Goal: Task Accomplishment & Management: Manage account settings

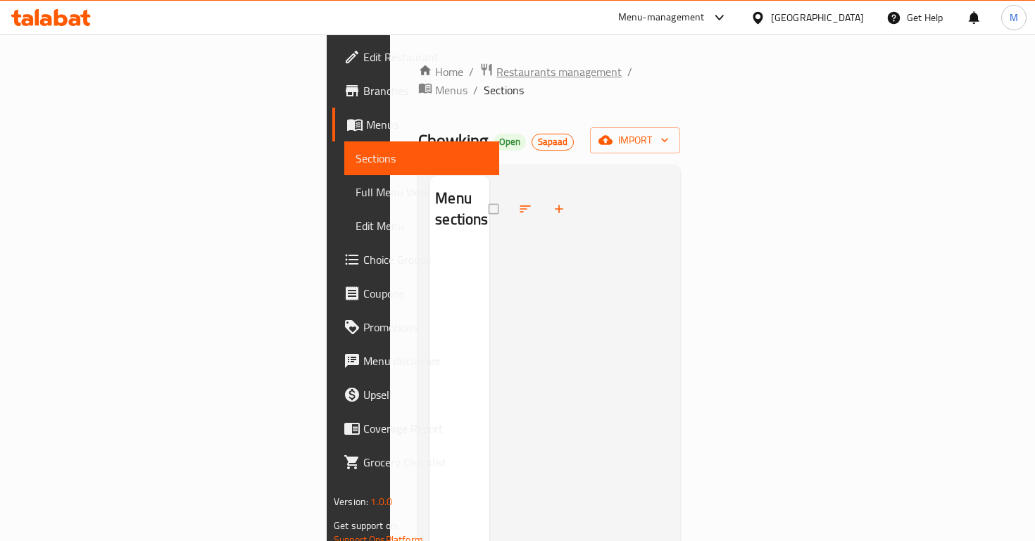
click at [496, 76] on span "Restaurants management" at bounding box center [558, 71] width 125 height 17
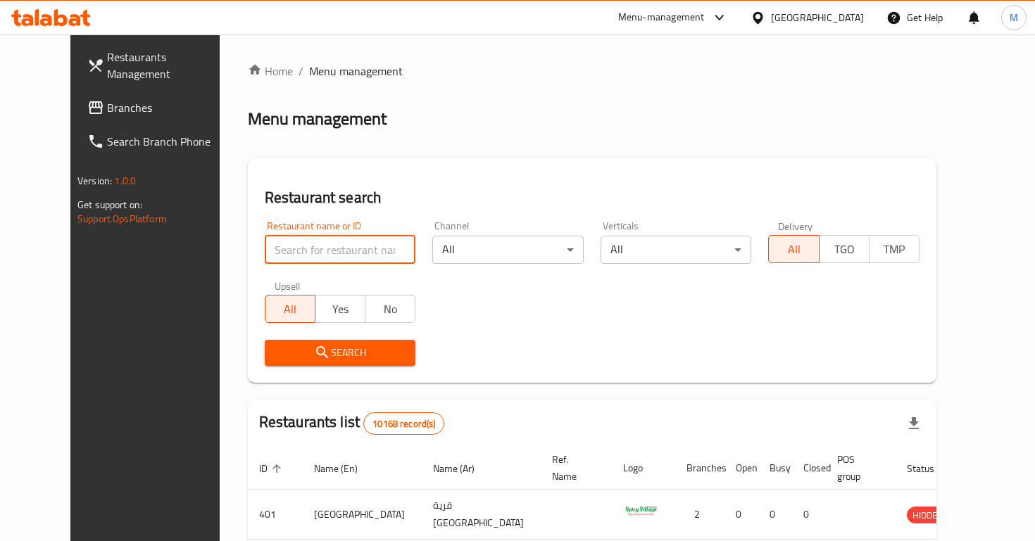
click at [329, 261] on input "search" at bounding box center [340, 250] width 151 height 28
type input "jollibee"
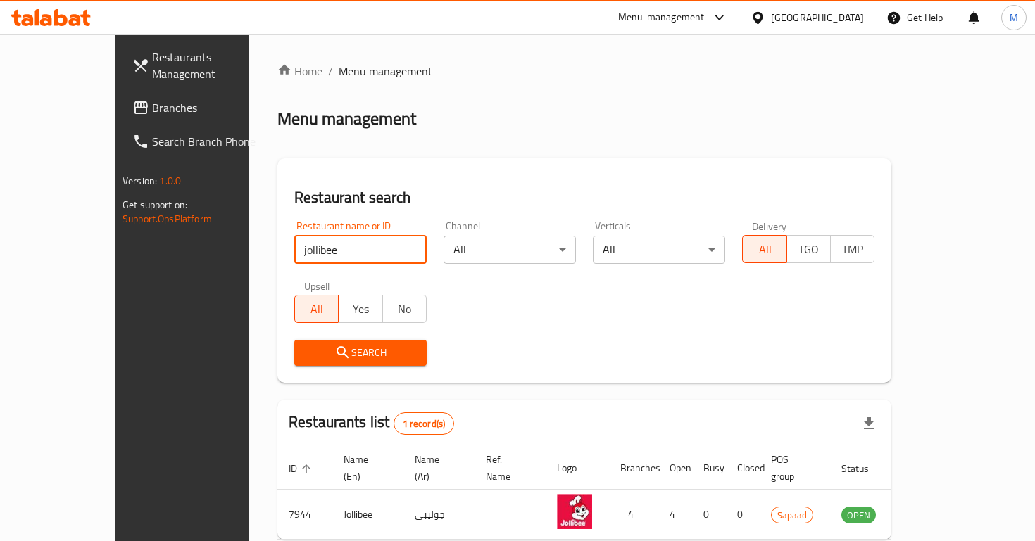
scroll to position [59, 0]
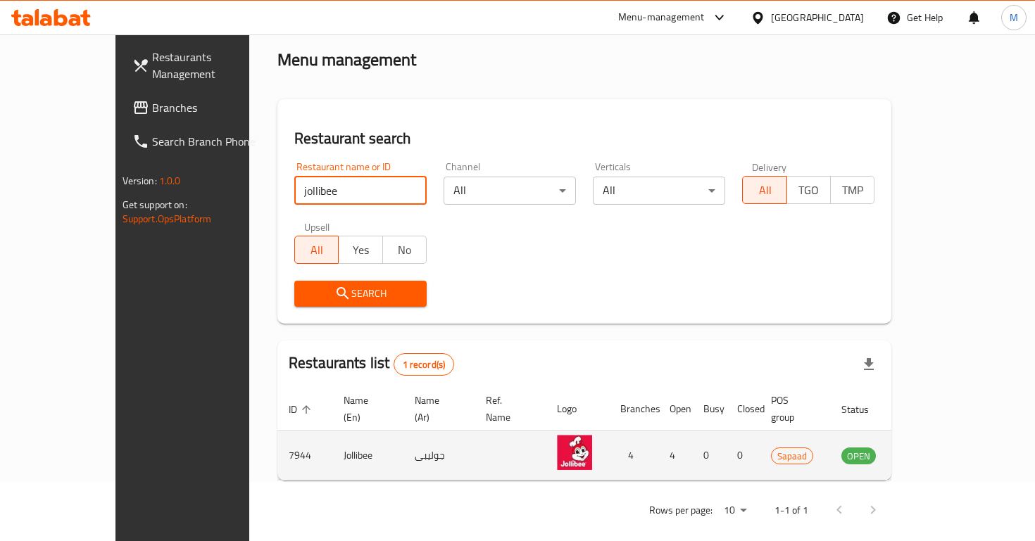
click at [941, 447] on link "enhanced table" at bounding box center [928, 455] width 26 height 17
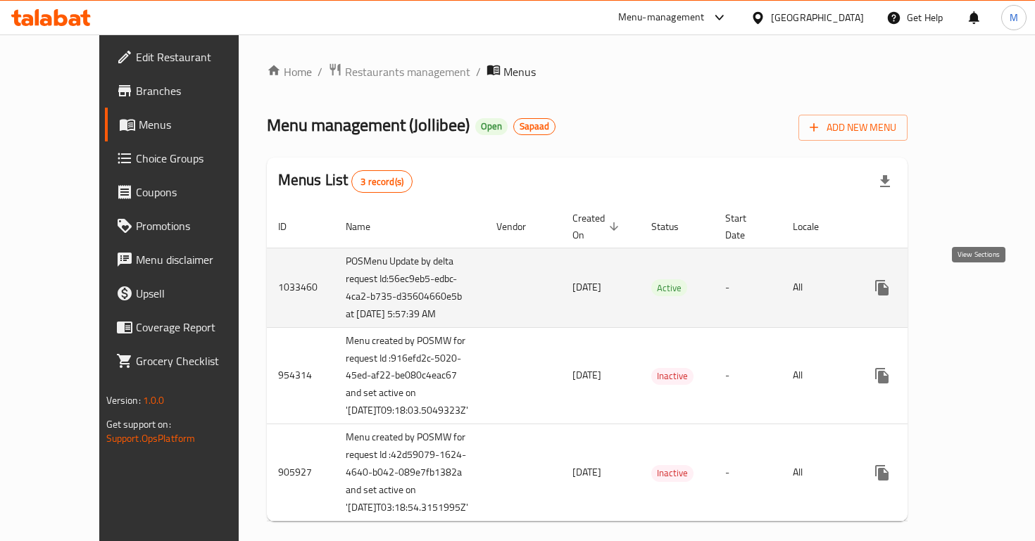
click at [980, 291] on icon "enhanced table" at bounding box center [983, 287] width 17 height 17
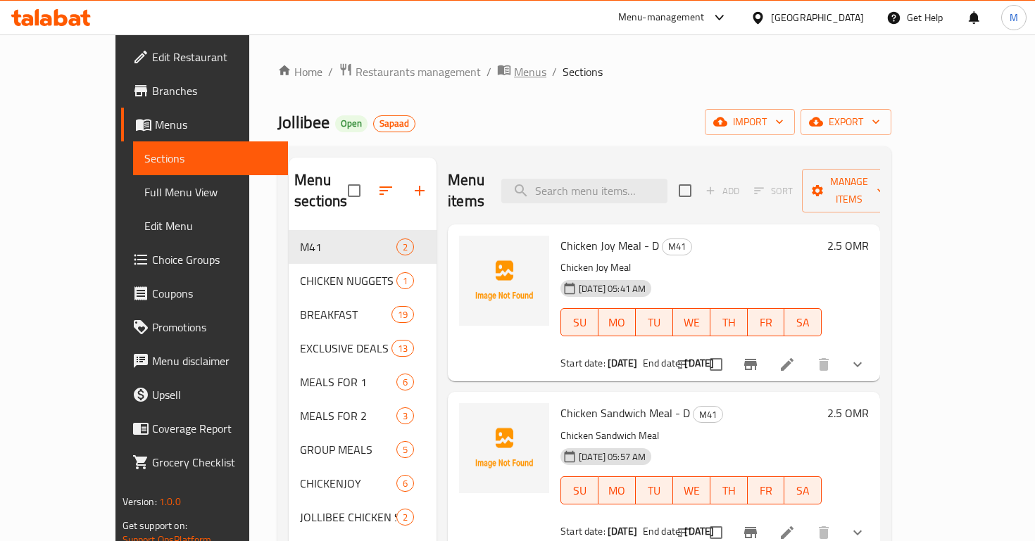
click at [514, 69] on span "Menus" at bounding box center [530, 71] width 32 height 17
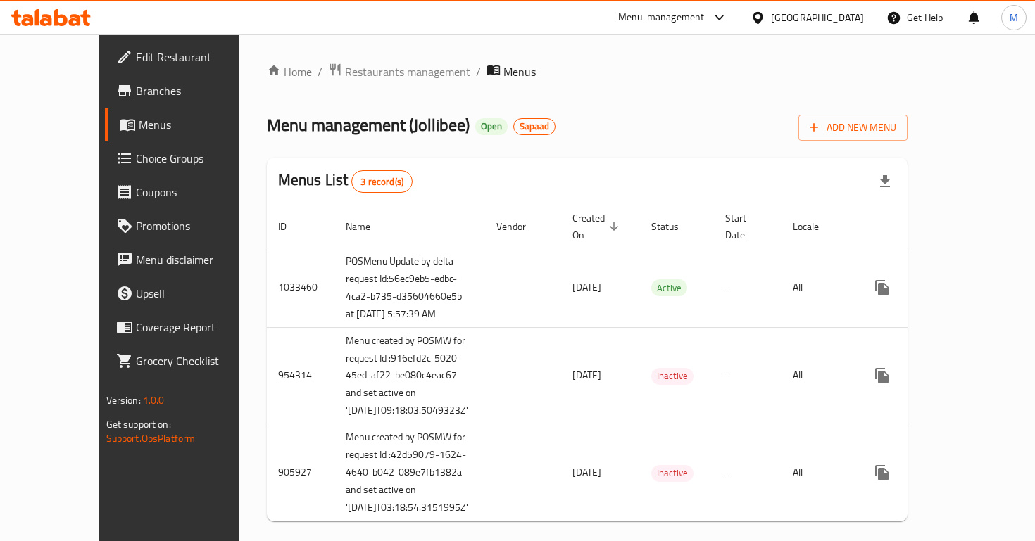
click at [345, 72] on span "Restaurants management" at bounding box center [407, 71] width 125 height 17
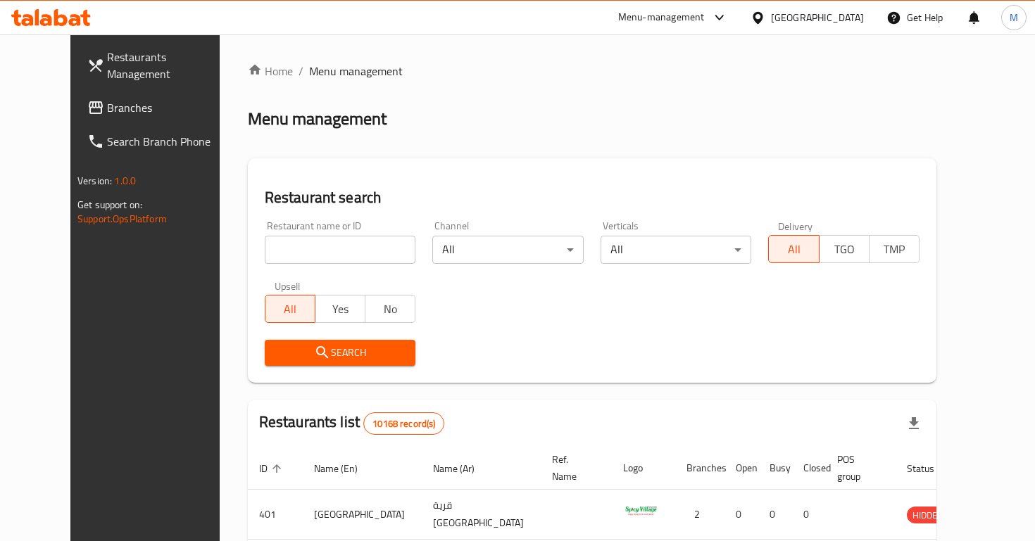
click at [284, 241] on input "search" at bounding box center [340, 250] width 151 height 28
type input "jollibee"
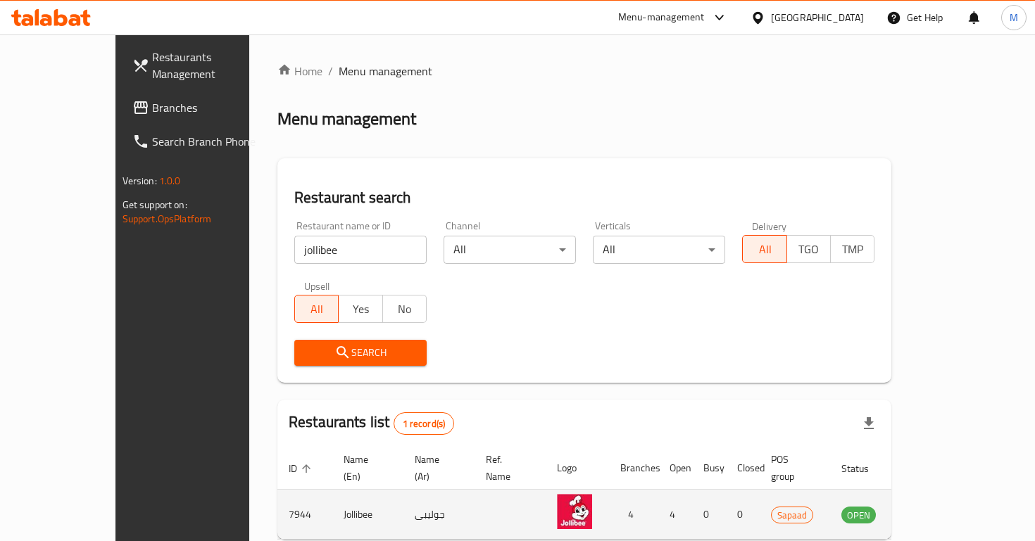
click at [277, 496] on td "7944" at bounding box center [304, 515] width 55 height 50
copy td "7944"
click at [931, 510] on icon "enhanced table" at bounding box center [923, 516] width 15 height 12
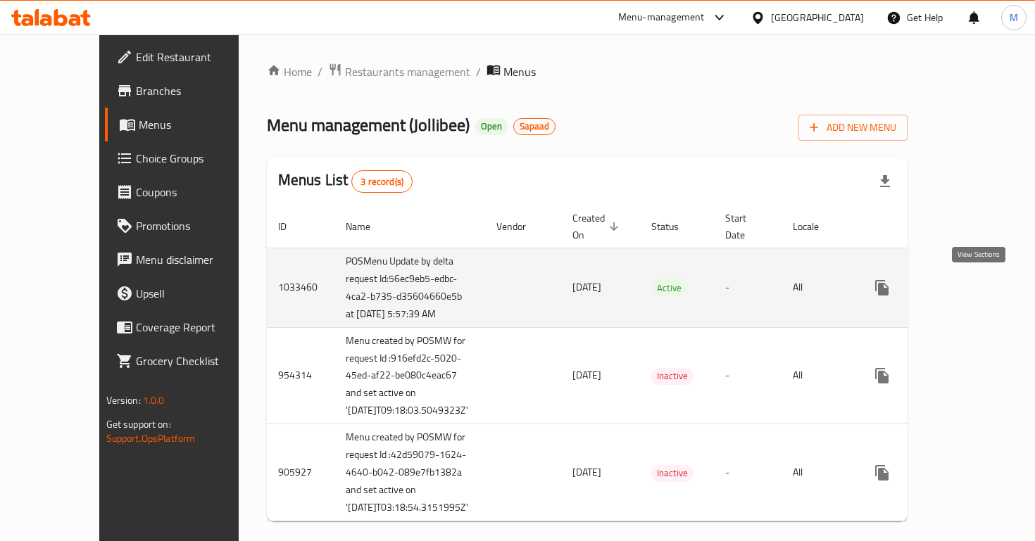
click at [984, 291] on icon "enhanced table" at bounding box center [983, 287] width 17 height 17
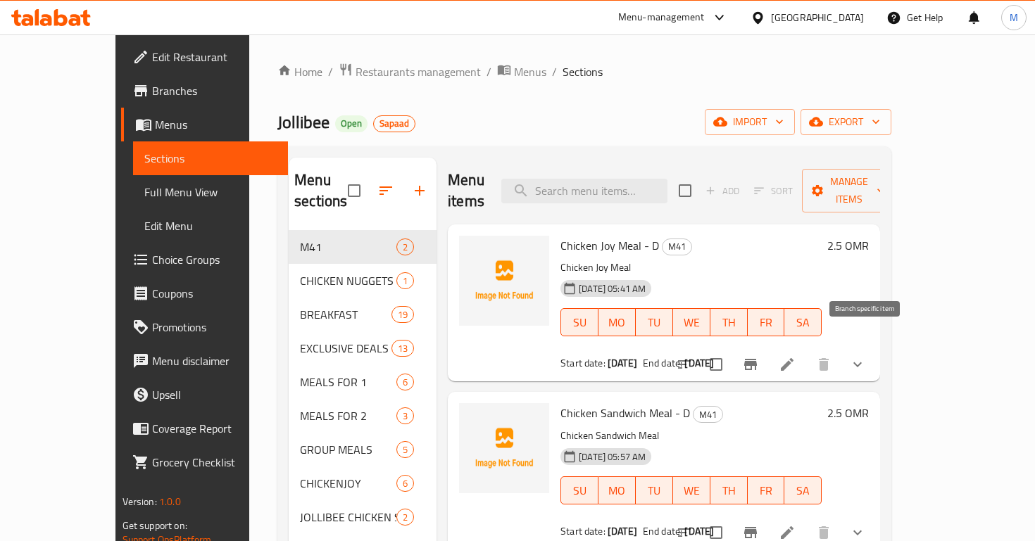
click at [757, 359] on icon "Branch-specific-item" at bounding box center [750, 364] width 13 height 11
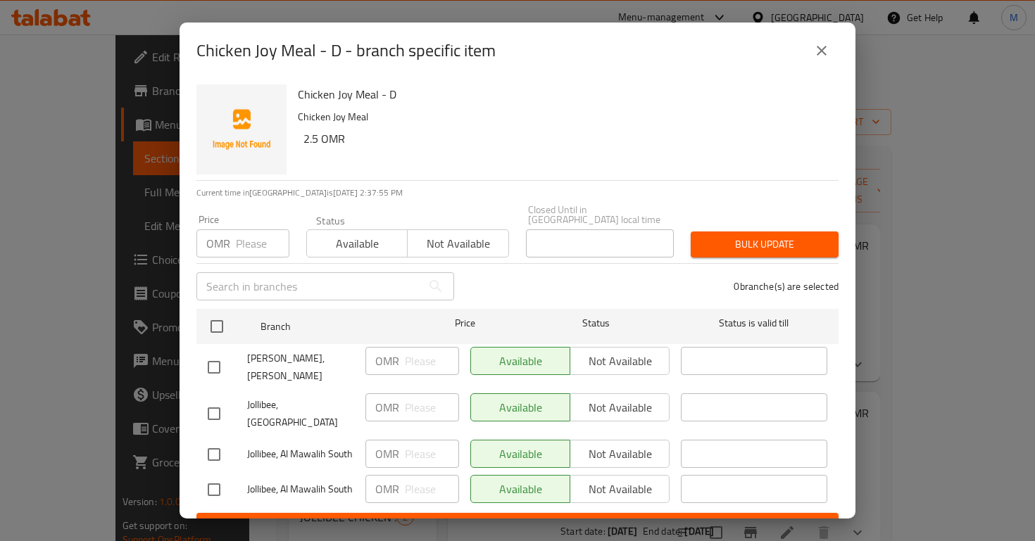
click at [232, 236] on div "OMR Price" at bounding box center [242, 243] width 93 height 28
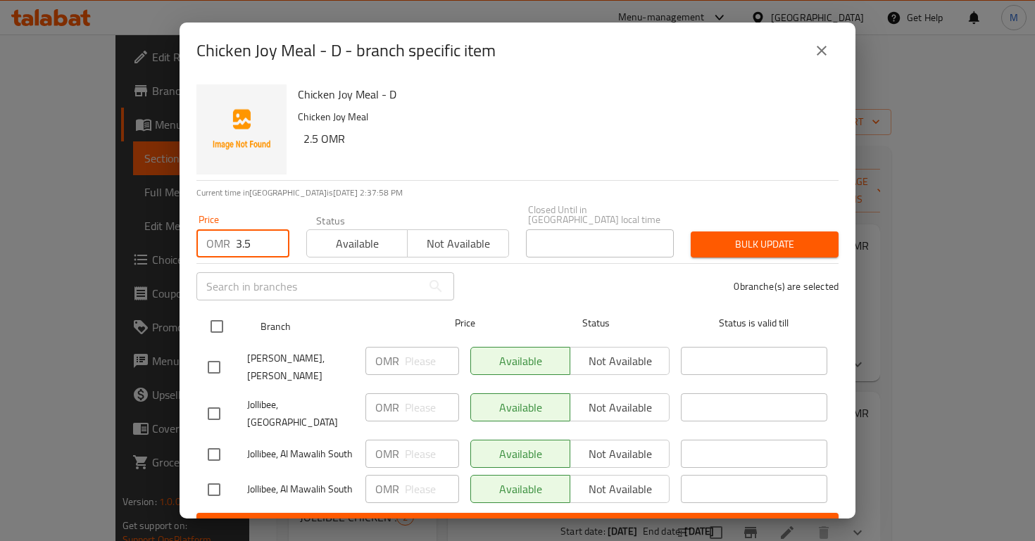
type input "3.5"
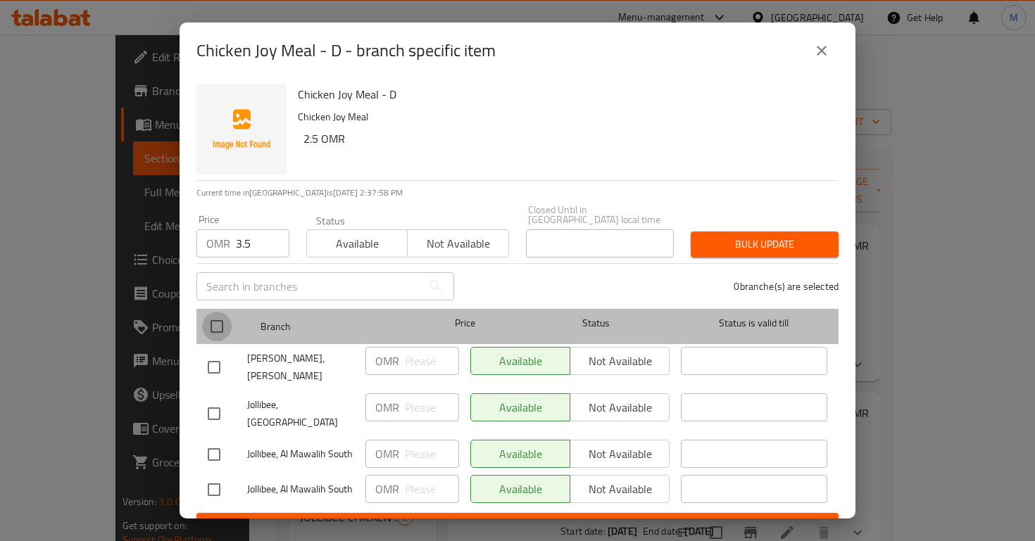
click at [223, 312] on input "checkbox" at bounding box center [217, 327] width 30 height 30
checkbox input "true"
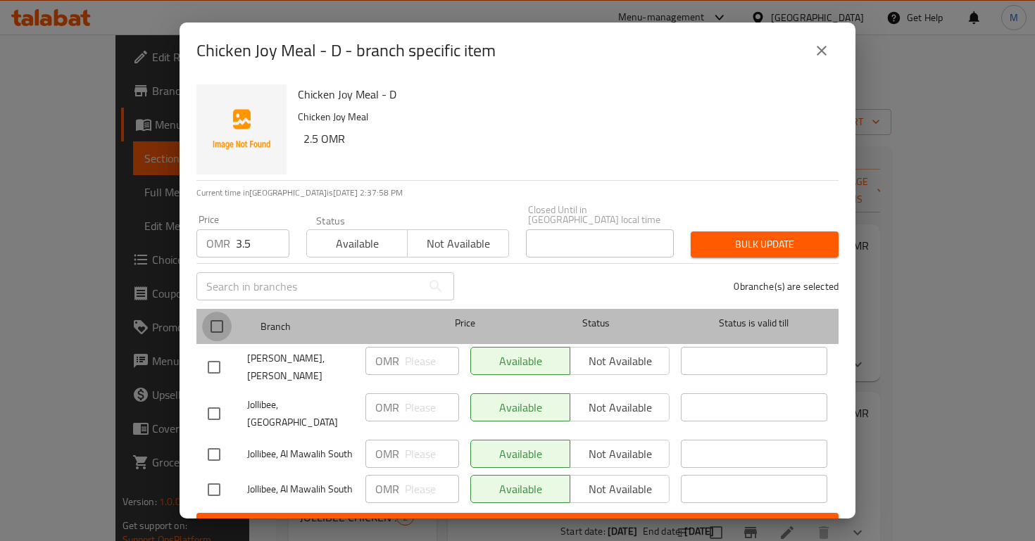
checkbox input "true"
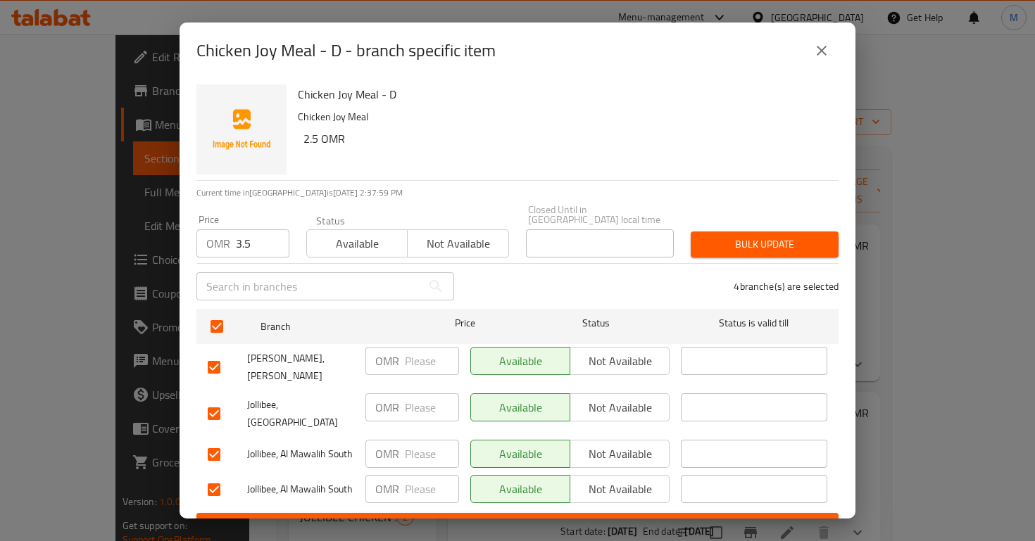
click at [739, 238] on span "Bulk update" at bounding box center [764, 245] width 125 height 18
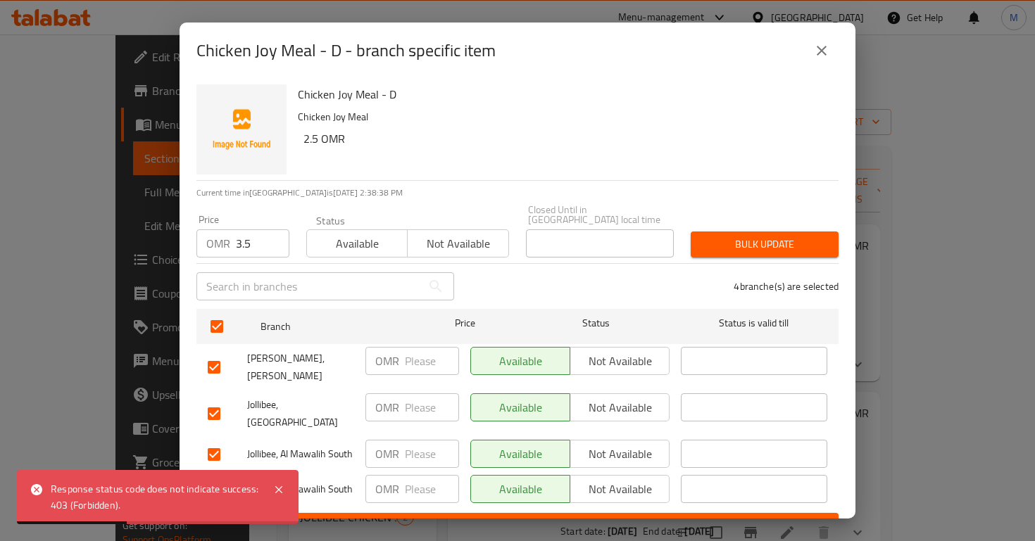
click at [831, 52] on button "close" at bounding box center [821, 51] width 34 height 34
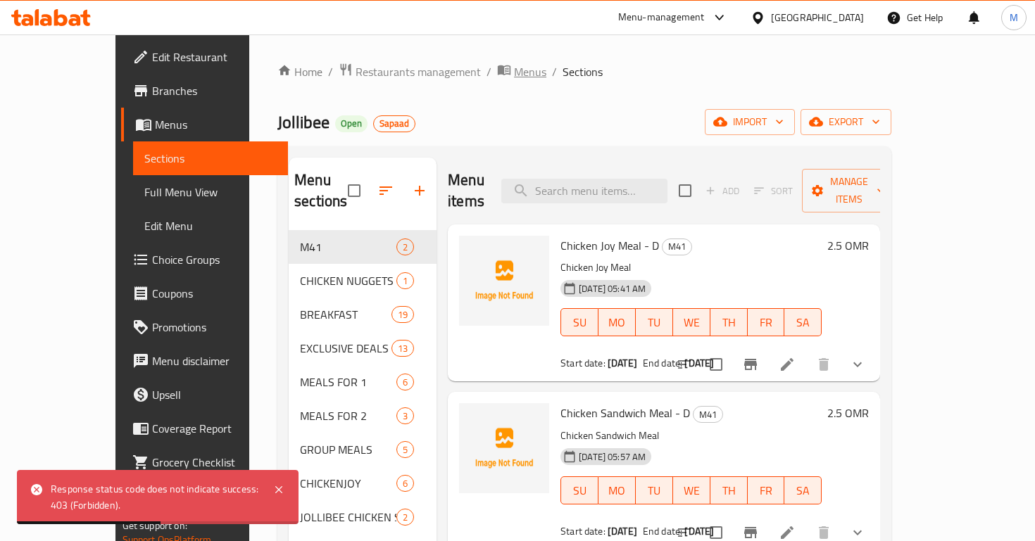
click at [514, 80] on span "Menus" at bounding box center [530, 71] width 32 height 17
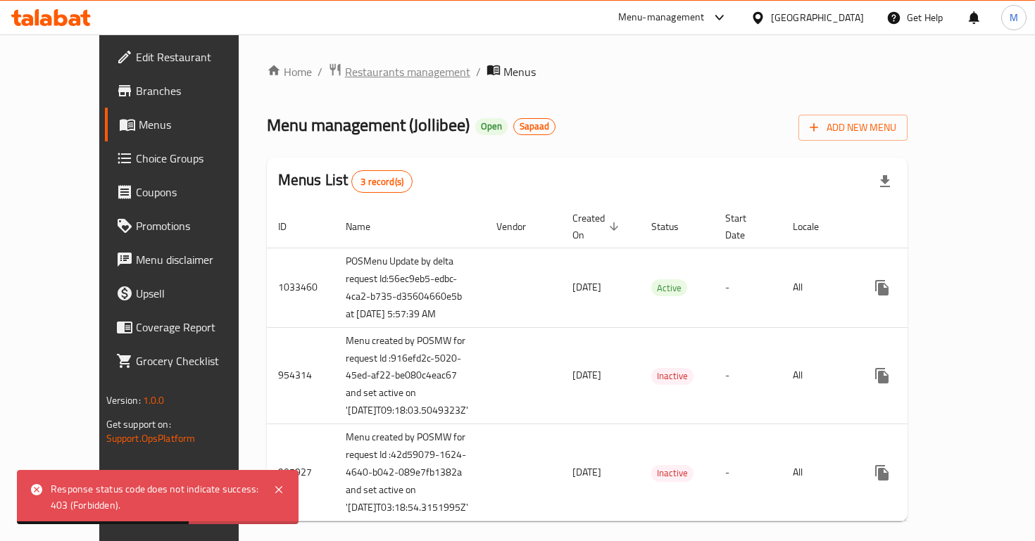
click at [345, 73] on span "Restaurants management" at bounding box center [407, 71] width 125 height 17
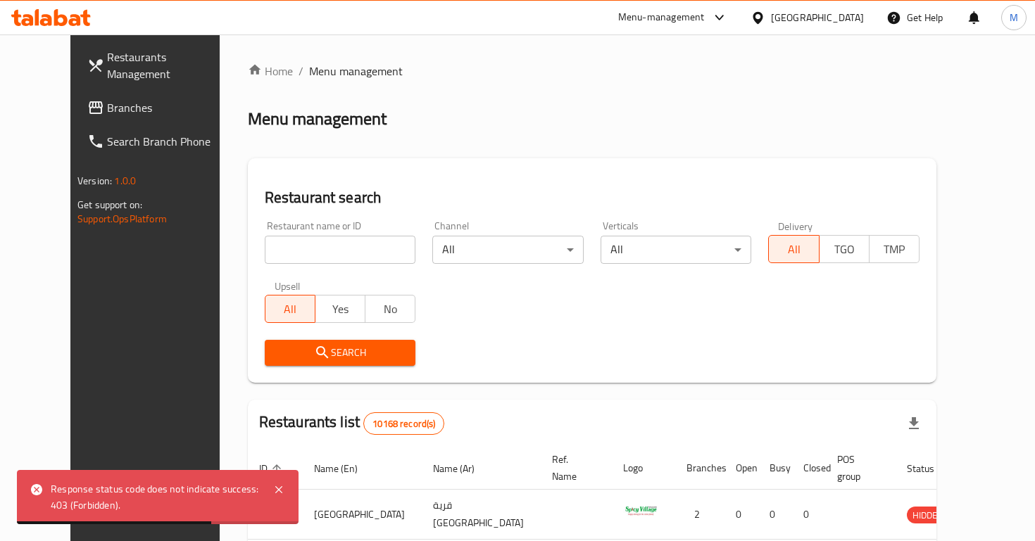
click at [337, 253] on input "search" at bounding box center [340, 250] width 151 height 28
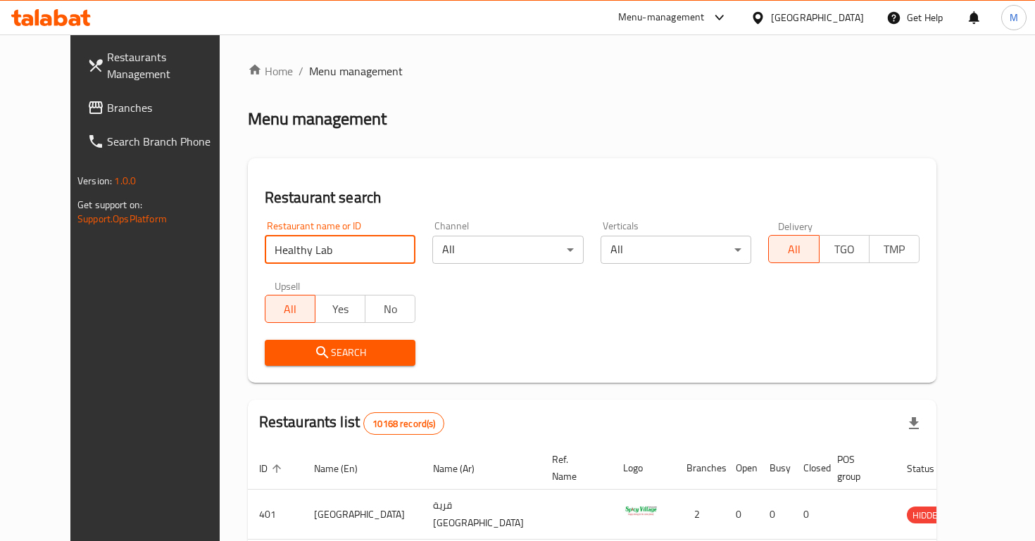
type input "Healthy Lab"
click button "Search" at bounding box center [340, 353] width 151 height 26
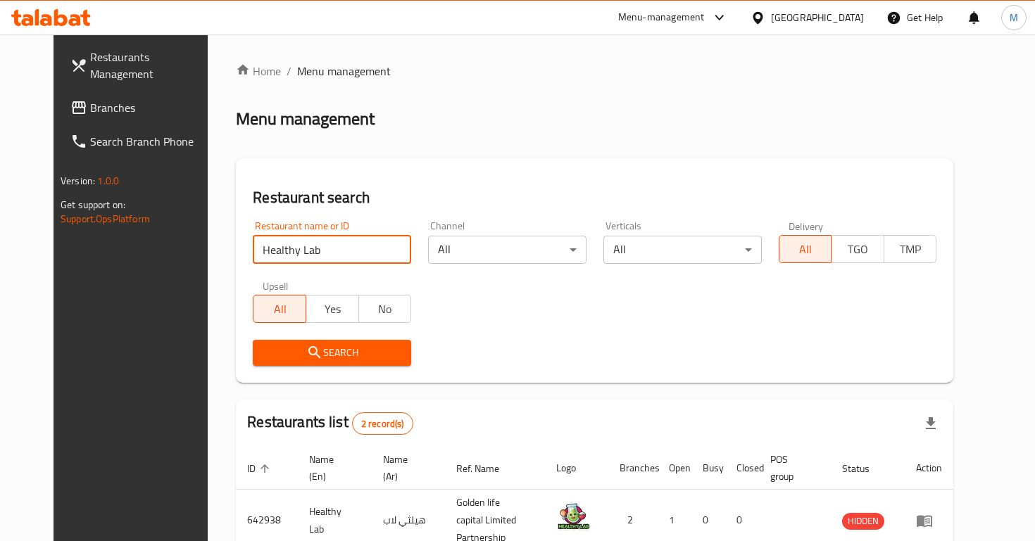
scroll to position [125, 0]
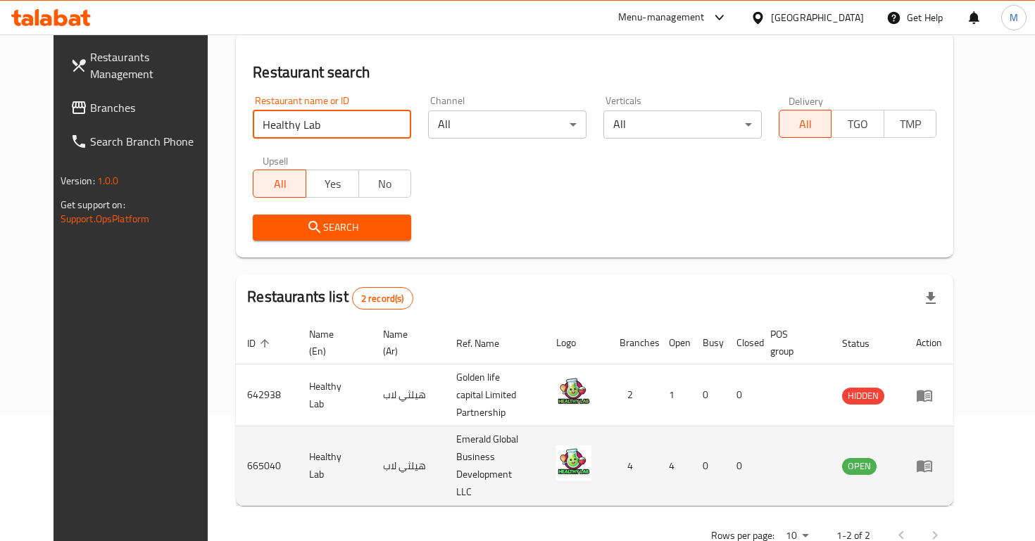
click at [932, 461] on icon "enhanced table" at bounding box center [923, 467] width 15 height 12
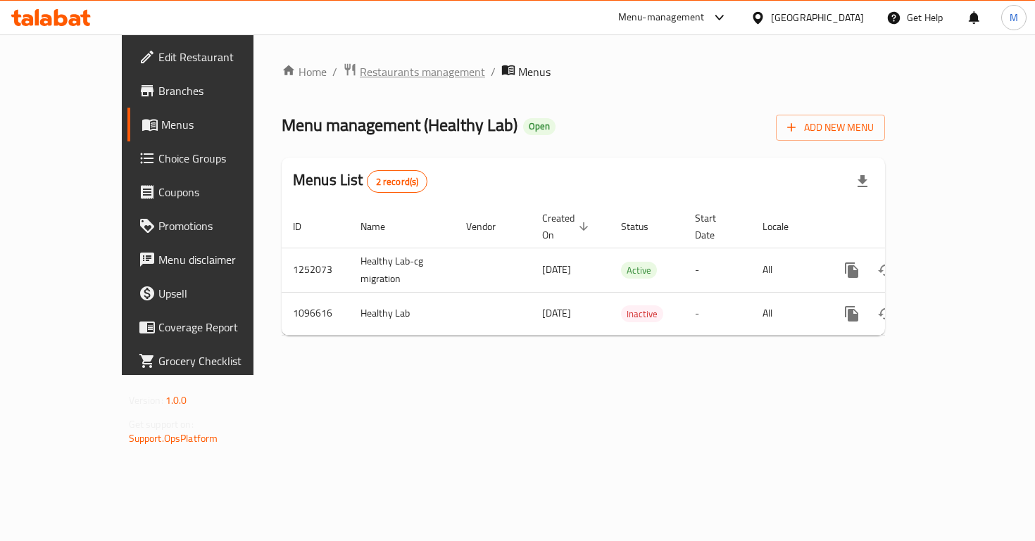
click at [360, 79] on span "Restaurants management" at bounding box center [422, 71] width 125 height 17
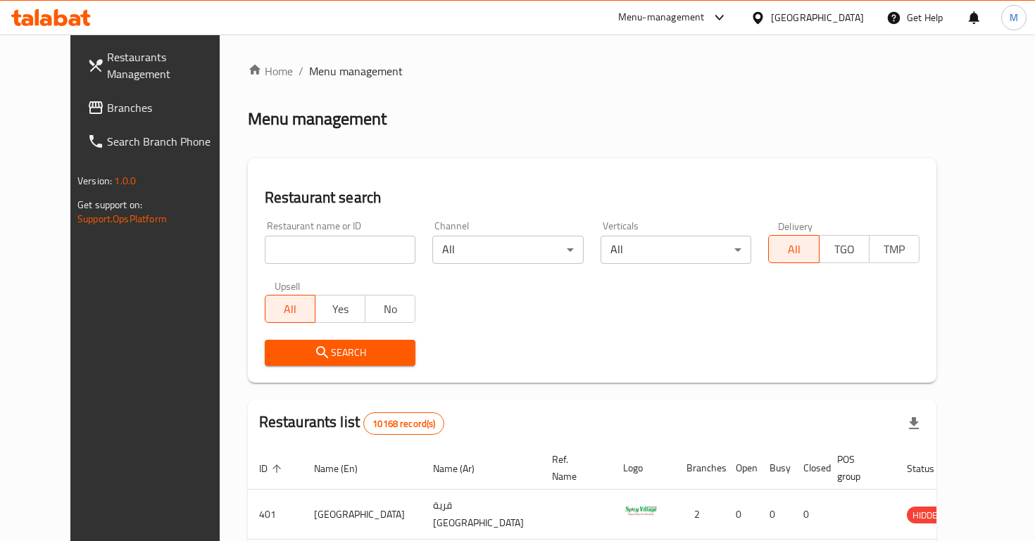
click at [306, 234] on div "Restaurant name or ID Restaurant name or ID" at bounding box center [340, 242] width 151 height 43
click at [321, 255] on input "search" at bounding box center [340, 250] width 151 height 28
type input "healthy lab"
click button "Search" at bounding box center [340, 353] width 151 height 26
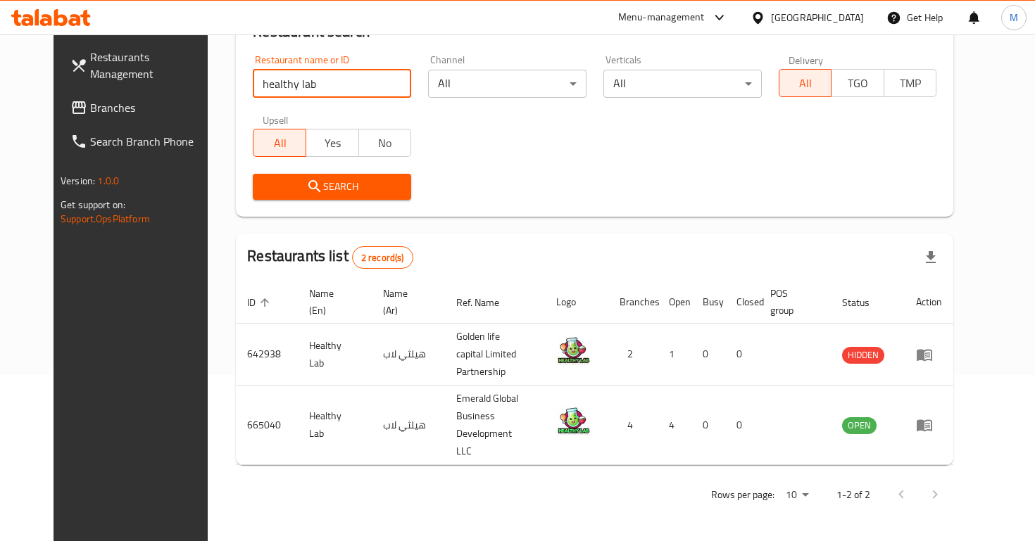
scroll to position [125, 0]
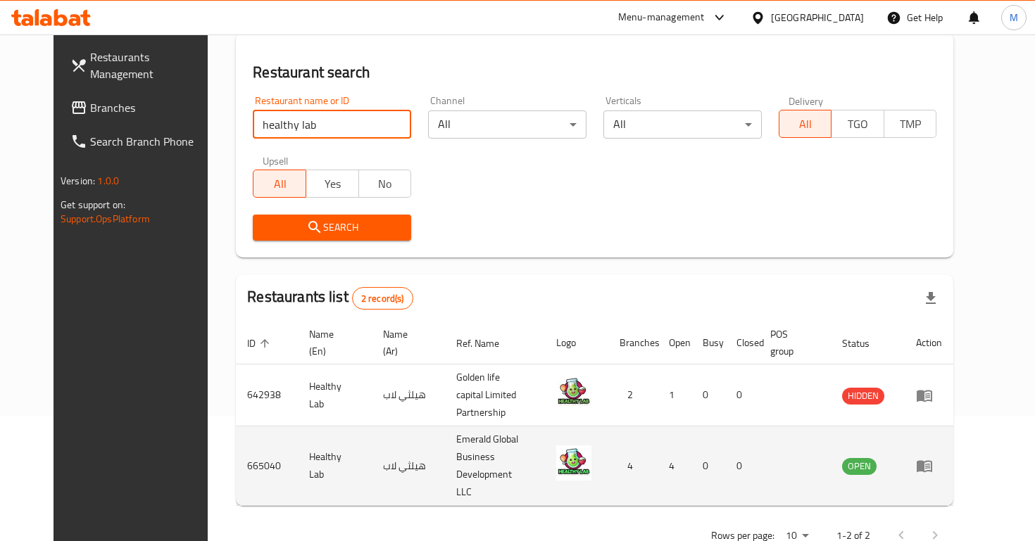
click at [236, 445] on td "665040" at bounding box center [267, 467] width 62 height 80
copy td "665040"
click at [953, 450] on td "enhanced table" at bounding box center [928, 467] width 49 height 80
click at [933, 458] on icon "enhanced table" at bounding box center [924, 466] width 17 height 17
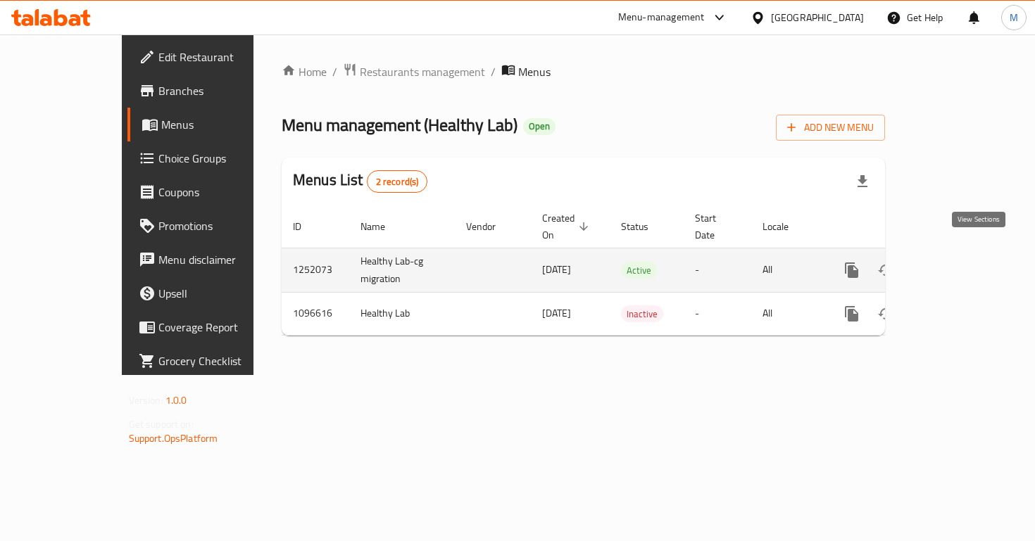
click at [959, 264] on icon "enhanced table" at bounding box center [953, 270] width 13 height 13
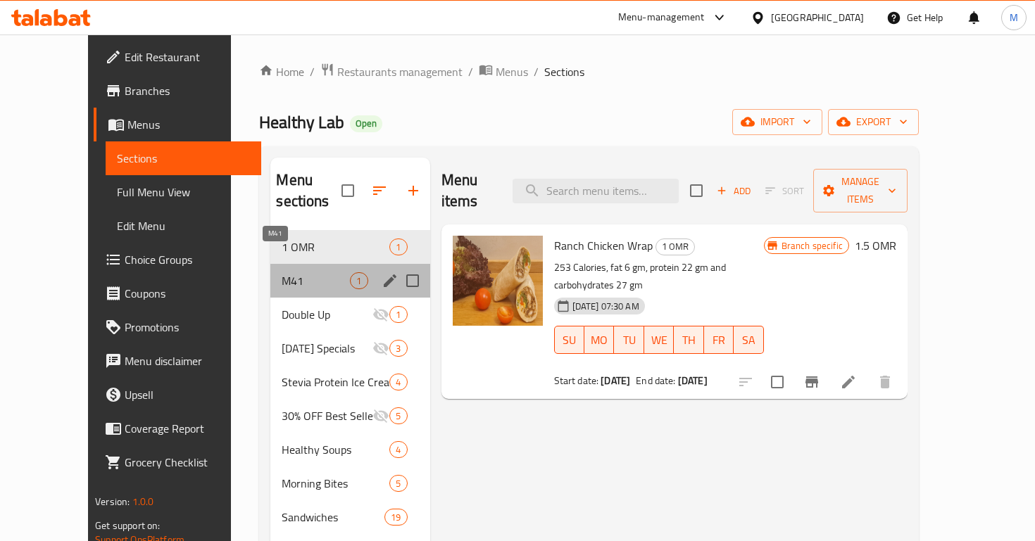
click at [310, 272] on span "M41" at bounding box center [316, 280] width 68 height 17
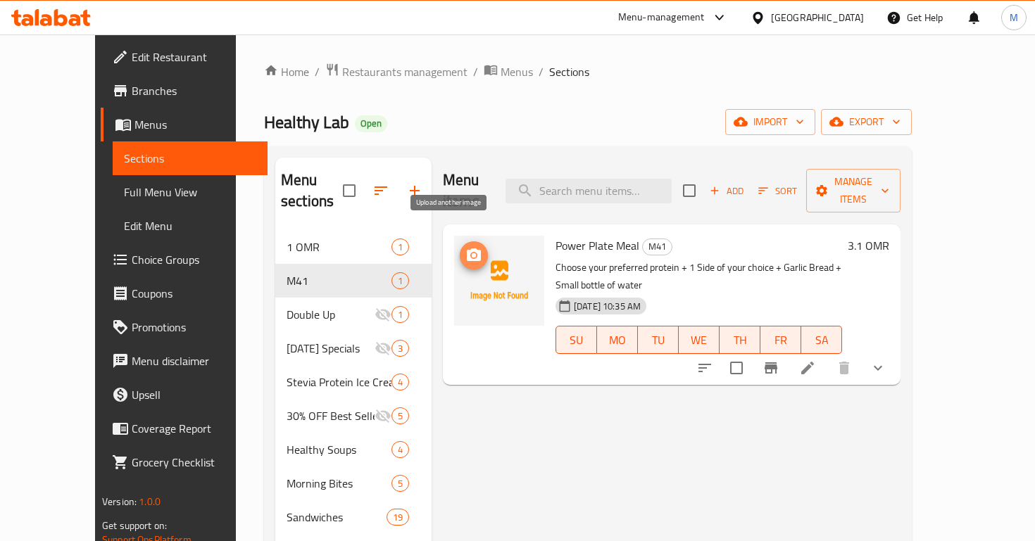
click at [465, 247] on icon "upload picture" at bounding box center [473, 255] width 17 height 17
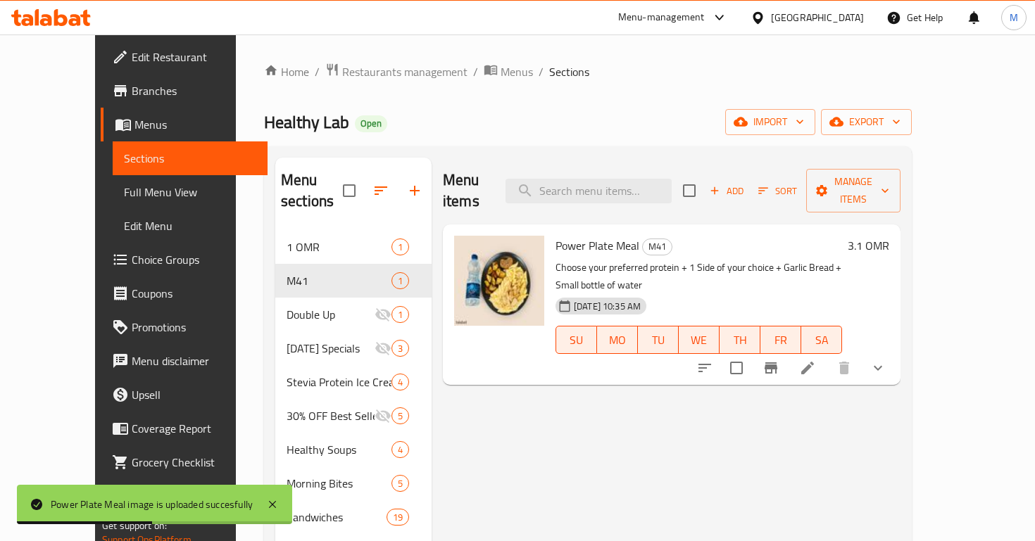
click at [555, 259] on p "Choose your preferred protein + 1 Side of your choice + Garlic Bread + Small bo…" at bounding box center [698, 276] width 286 height 35
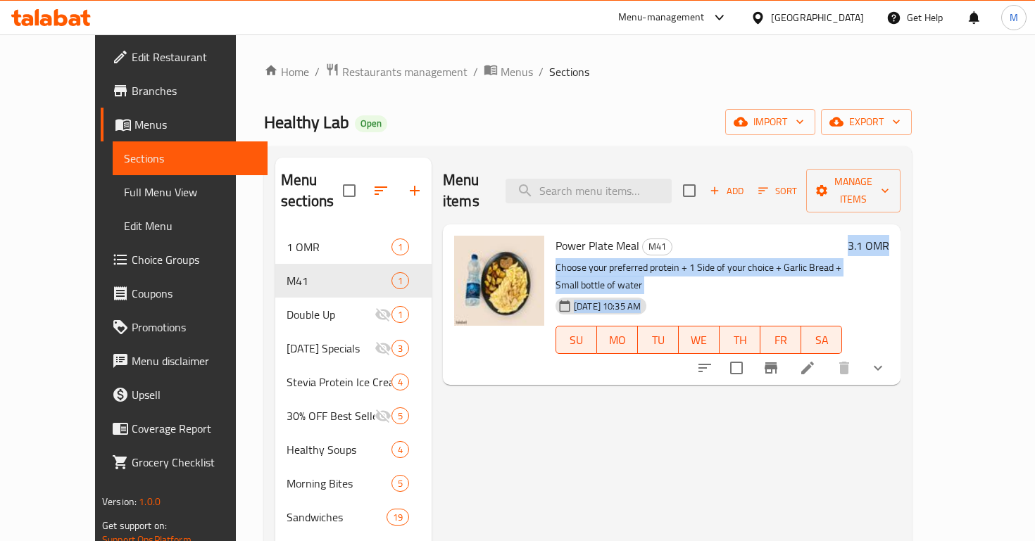
drag, startPoint x: 534, startPoint y: 246, endPoint x: 955, endPoint y: 251, distance: 421.6
click at [895, 251] on div "Power Plate Meal M41 Choose your preferred protein + 1 Side of your choice + Ga…" at bounding box center [722, 304] width 345 height 149
click at [350, 76] on span "Restaurants management" at bounding box center [404, 71] width 125 height 17
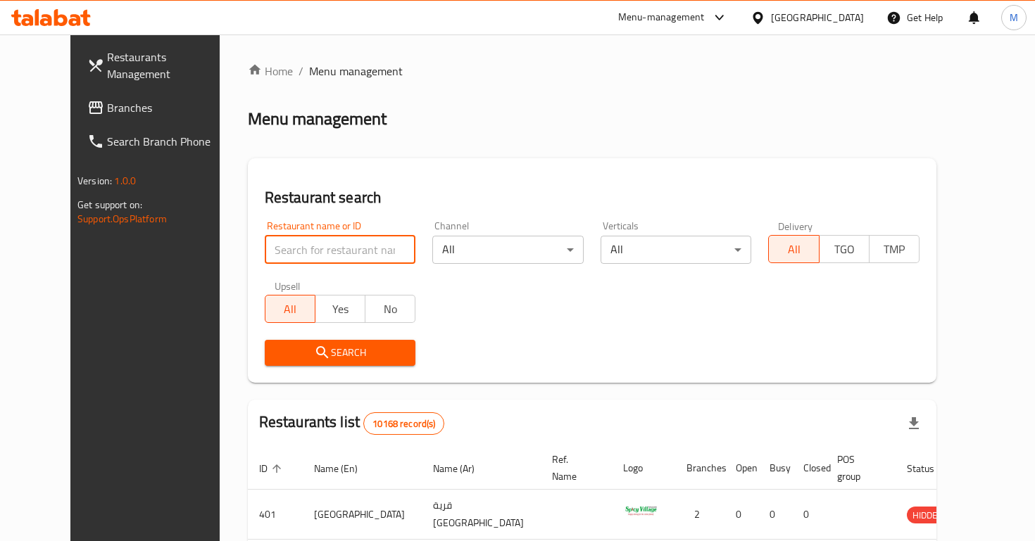
click at [374, 237] on input "search" at bounding box center [340, 250] width 151 height 28
type input "J"
type input "Irani house"
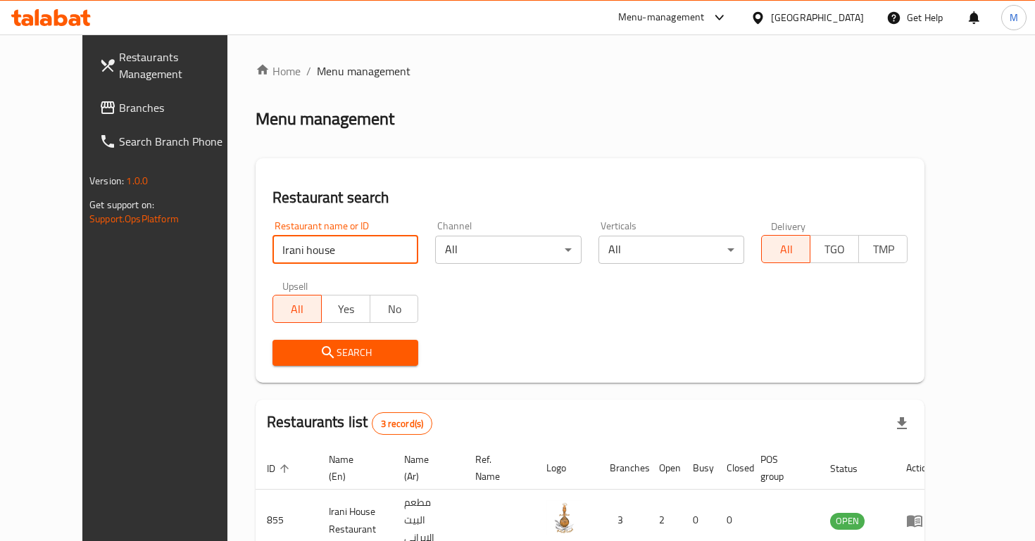
scroll to position [175, 0]
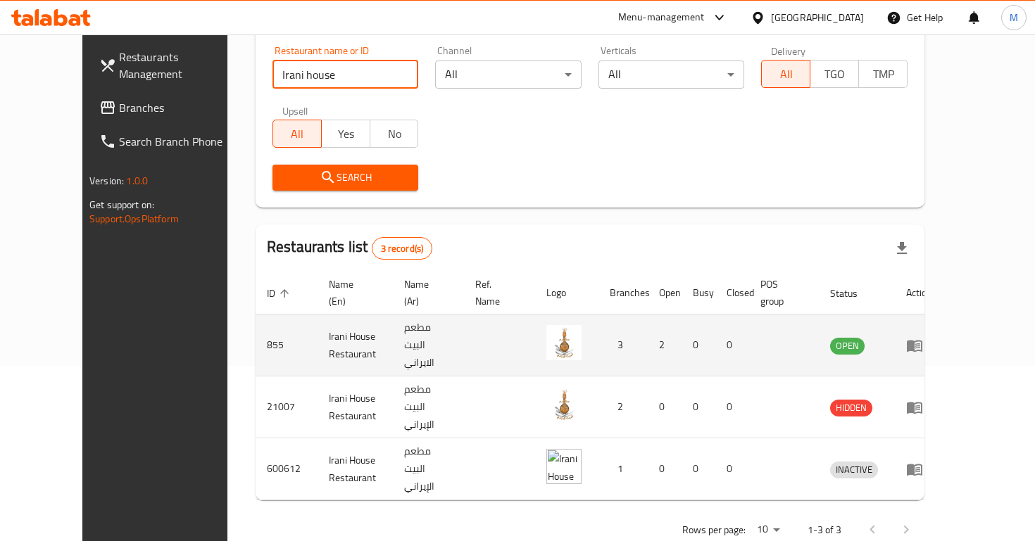
click at [922, 340] on icon "enhanced table" at bounding box center [914, 346] width 15 height 12
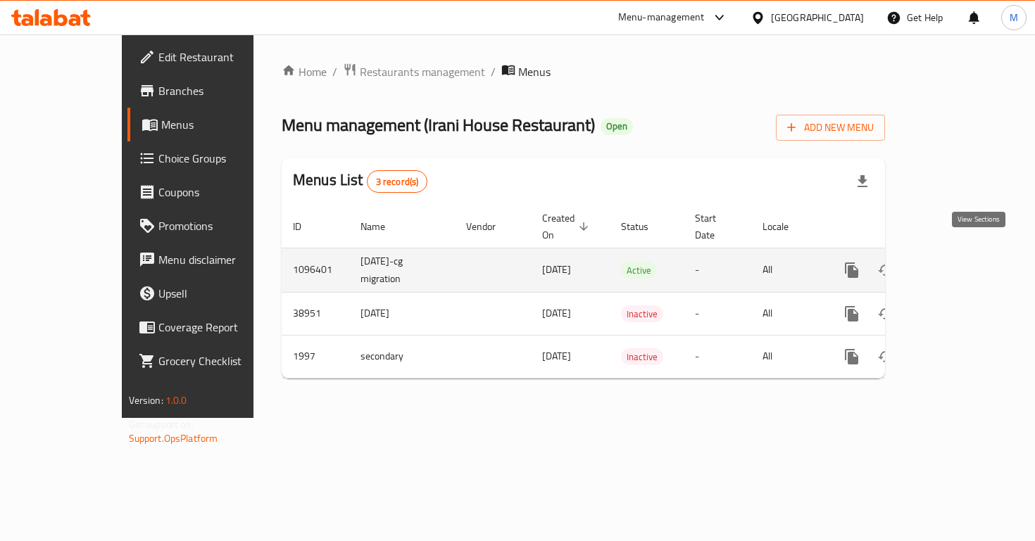
click at [959, 264] on icon "enhanced table" at bounding box center [953, 270] width 13 height 13
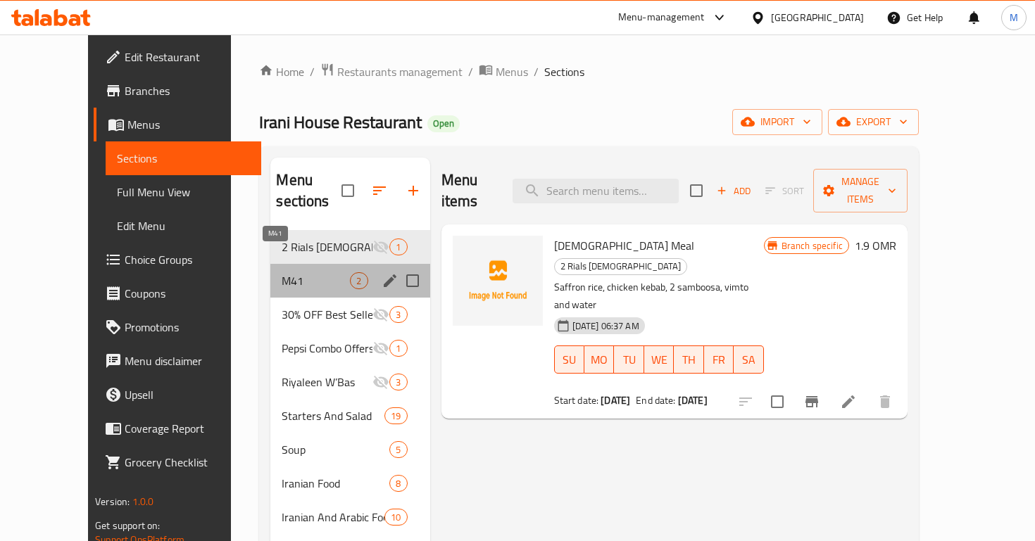
click at [319, 272] on span "M41" at bounding box center [316, 280] width 68 height 17
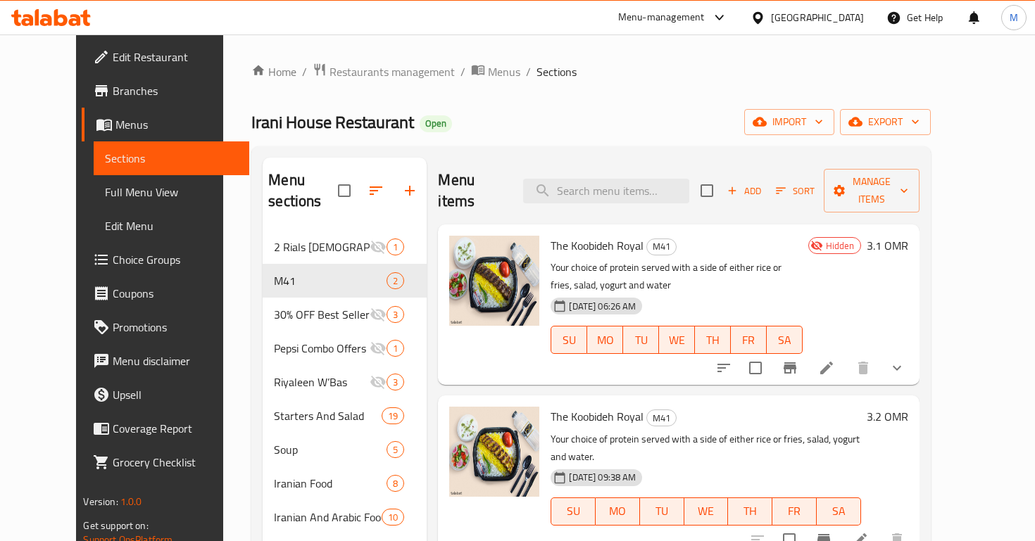
click at [550, 235] on span "The Koobideh Royal" at bounding box center [596, 245] width 93 height 21
click at [552, 408] on div "The Koobideh Royal M41 Your choice of protein served with a side of either rice…" at bounding box center [705, 475] width 321 height 149
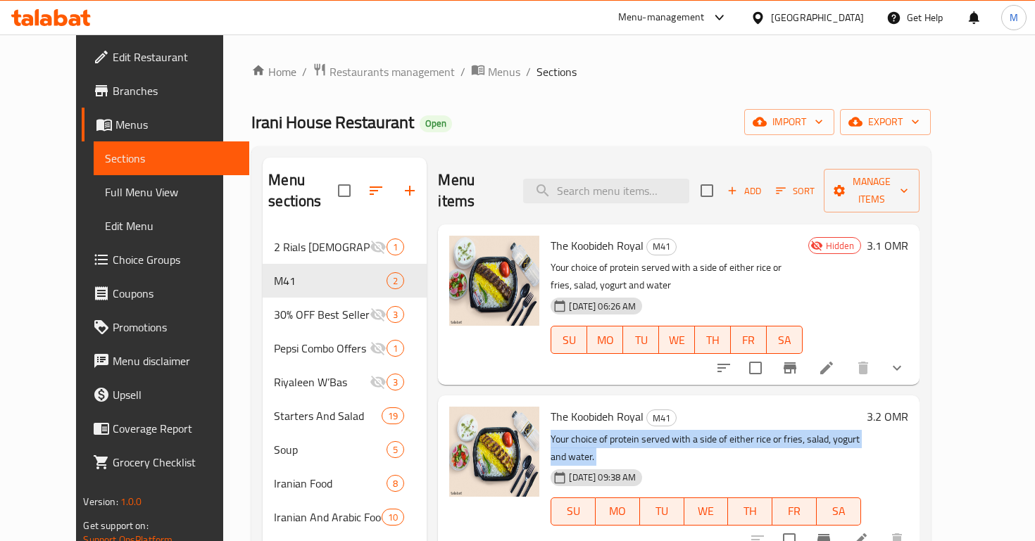
click at [552, 408] on div "The Koobideh Royal M41 Your choice of protein served with a side of either rice…" at bounding box center [705, 475] width 321 height 149
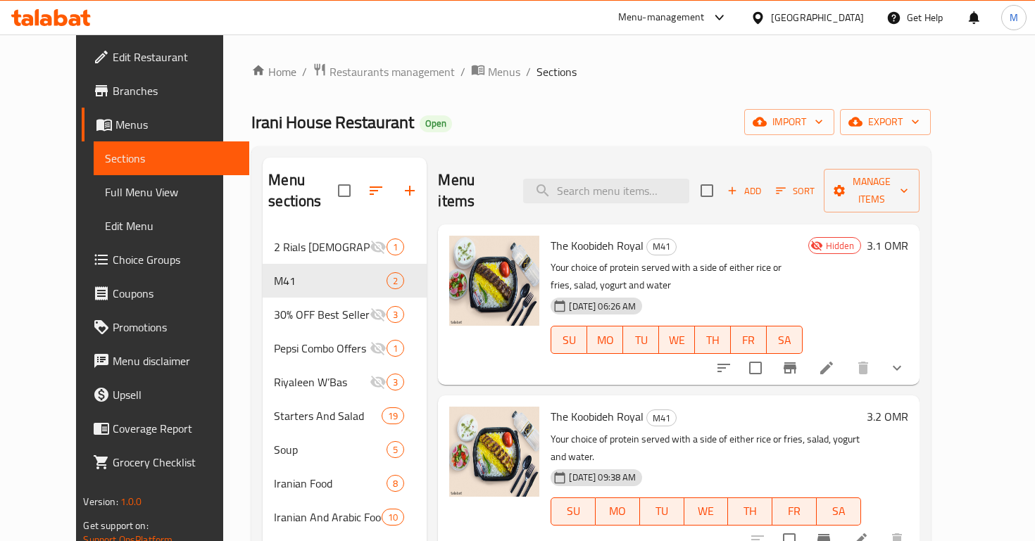
click at [555, 406] on span "The Koobideh Royal" at bounding box center [596, 416] width 93 height 21
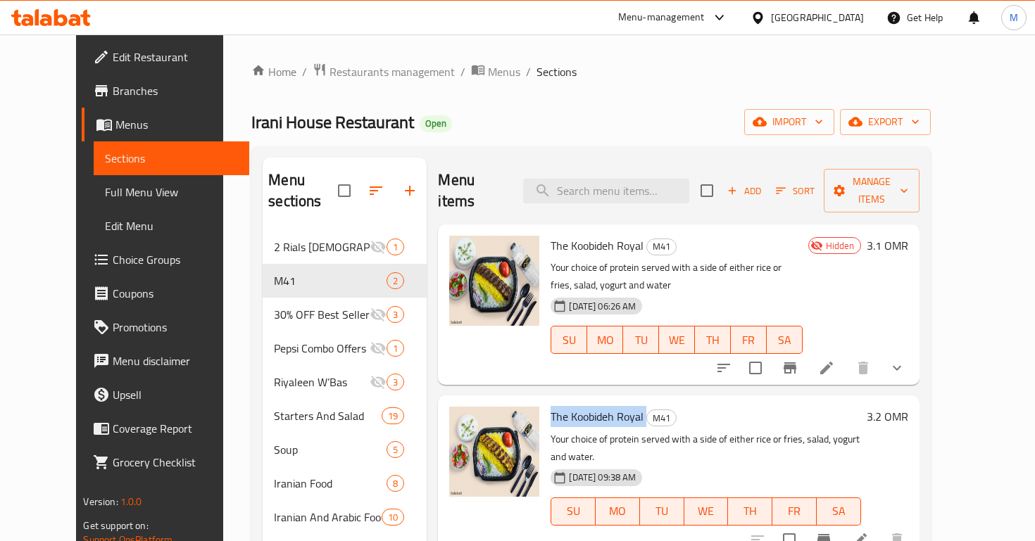
click at [555, 406] on span "The Koobideh Royal" at bounding box center [596, 416] width 93 height 21
copy h6 "The Koobideh Royal"
click at [341, 75] on span "Restaurants management" at bounding box center [391, 71] width 125 height 17
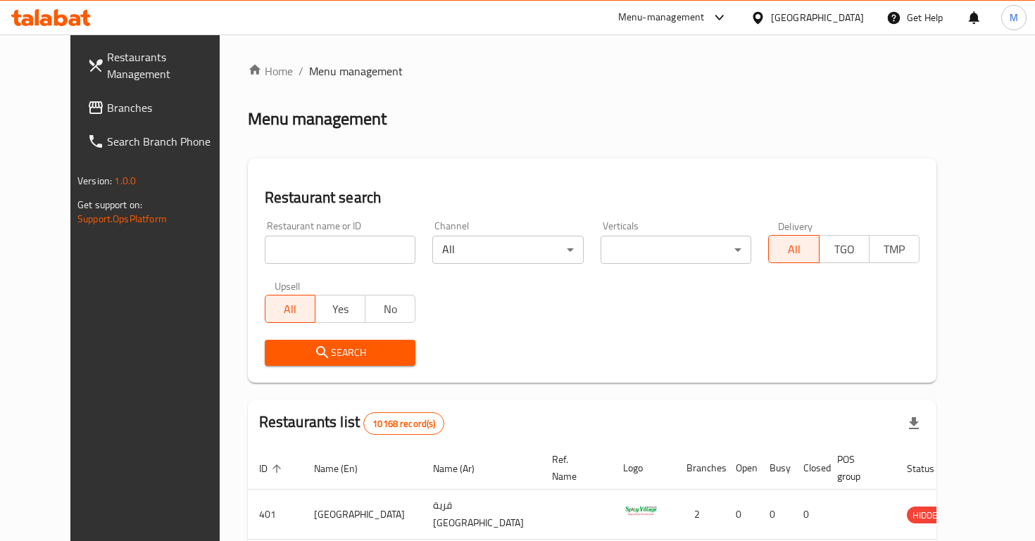
click at [362, 250] on input "search" at bounding box center [340, 250] width 151 height 28
type input "shawarma lab"
click button "Search" at bounding box center [340, 353] width 151 height 26
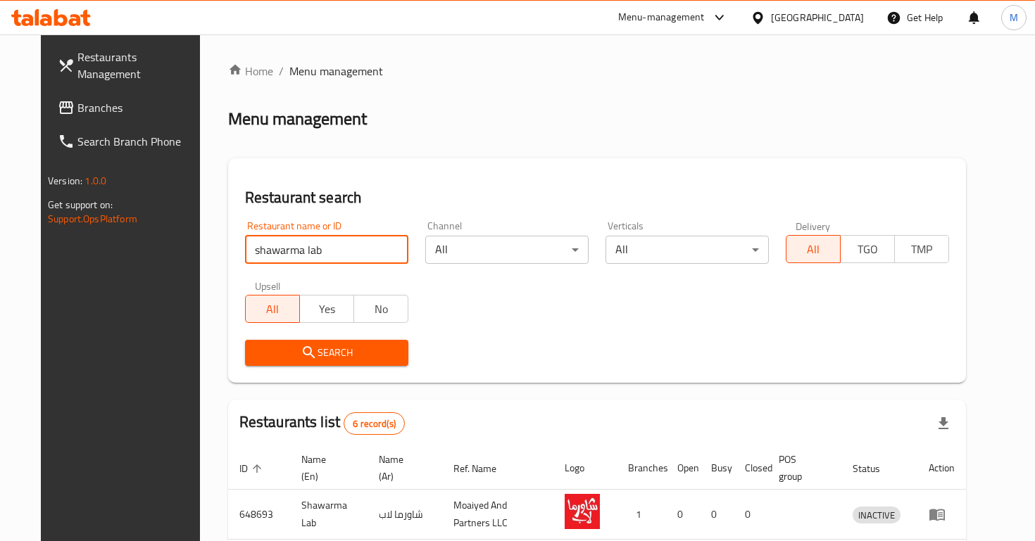
scroll to position [324, 0]
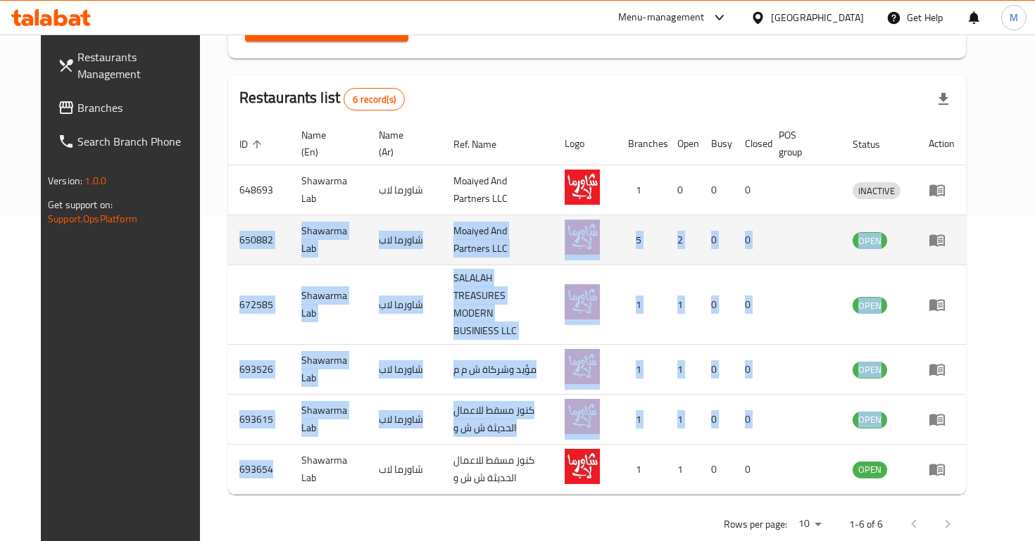
drag, startPoint x: 245, startPoint y: 443, endPoint x: 209, endPoint y: 243, distance: 203.8
click at [228, 243] on tbody "648693 Shawarma Lab شاورما لاب Moaiyed And Partners LLC 1 0 0 0 INACTIVE 650882…" at bounding box center [597, 329] width 738 height 329
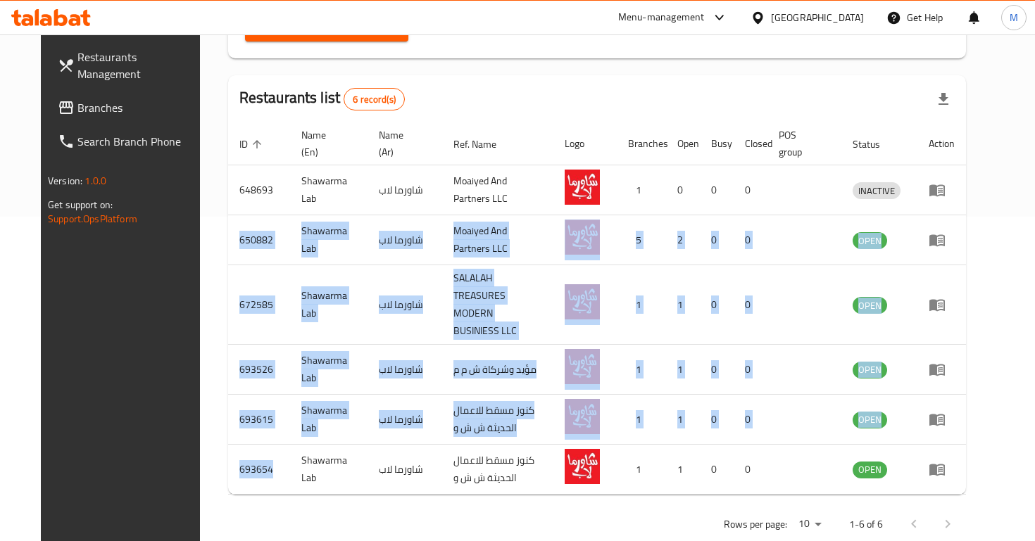
copy tbody "650882 Shawarma Lab شاورما لاب Moaiyed And Partners LLC 5 2 0 0 OPEN 672585 Sha…"
